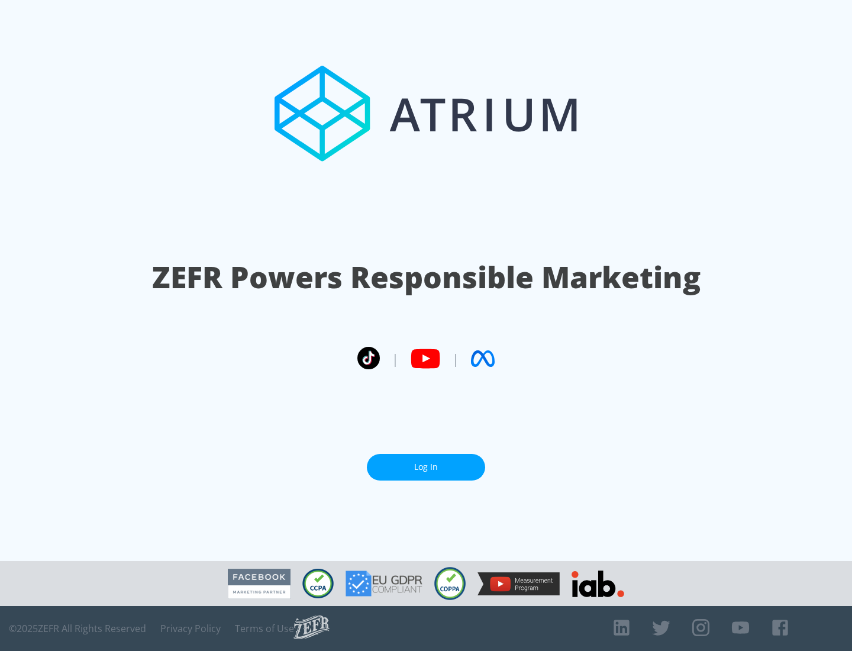
click at [426, 467] on link "Log In" at bounding box center [426, 467] width 118 height 27
